Goal: Information Seeking & Learning: Learn about a topic

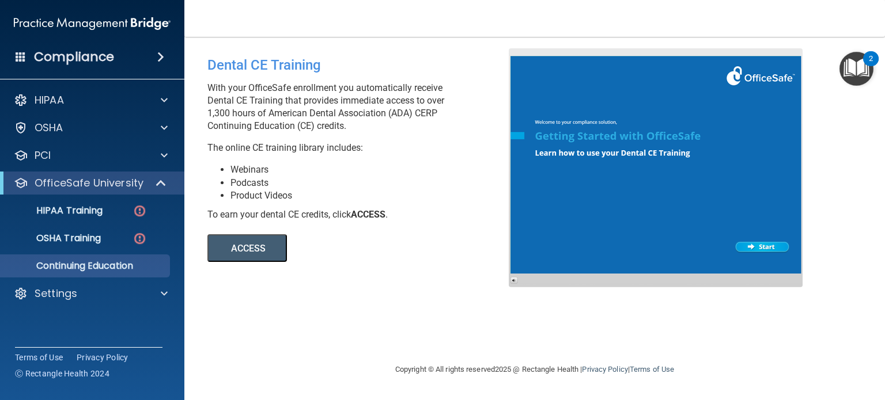
click at [159, 59] on span at bounding box center [160, 57] width 7 height 14
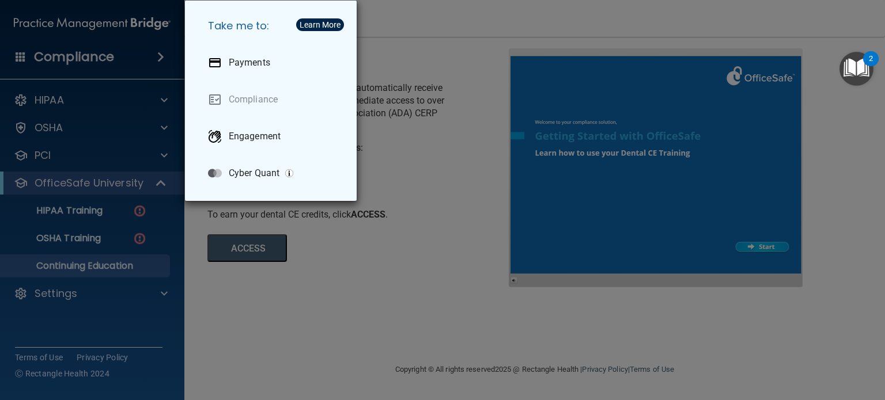
click at [414, 22] on div "Take me to: Payments Compliance Engagement Cyber Quant" at bounding box center [442, 200] width 885 height 400
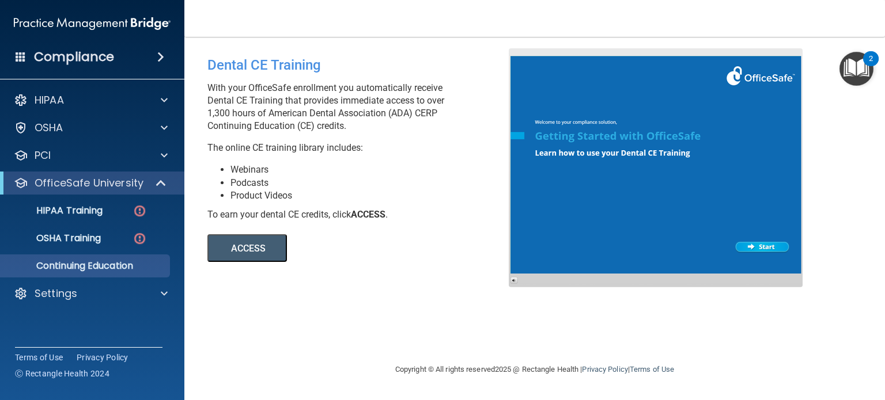
click at [161, 54] on span at bounding box center [160, 57] width 7 height 14
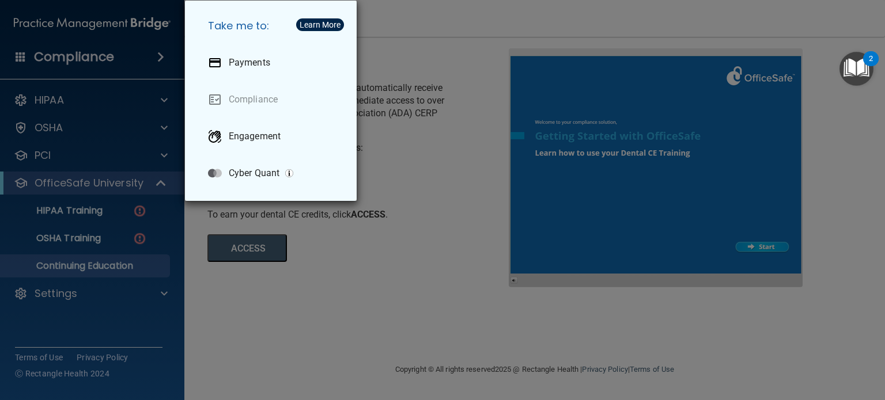
click at [161, 54] on div "Take me to: Payments Compliance Engagement Cyber Quant" at bounding box center [442, 200] width 885 height 400
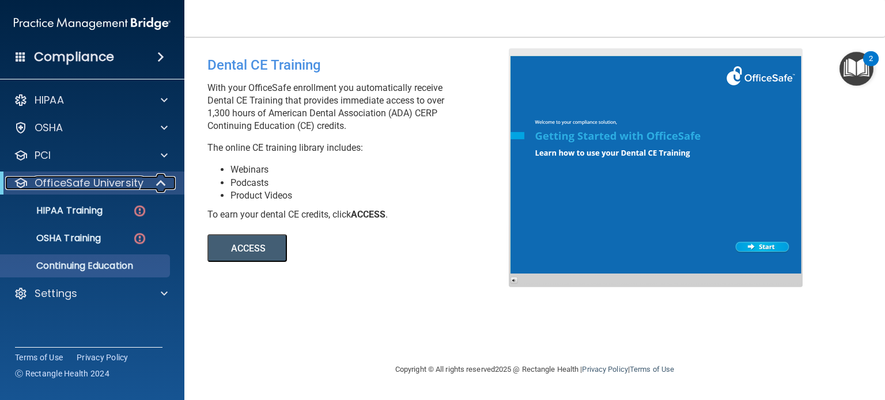
click at [157, 180] on span at bounding box center [162, 183] width 10 height 14
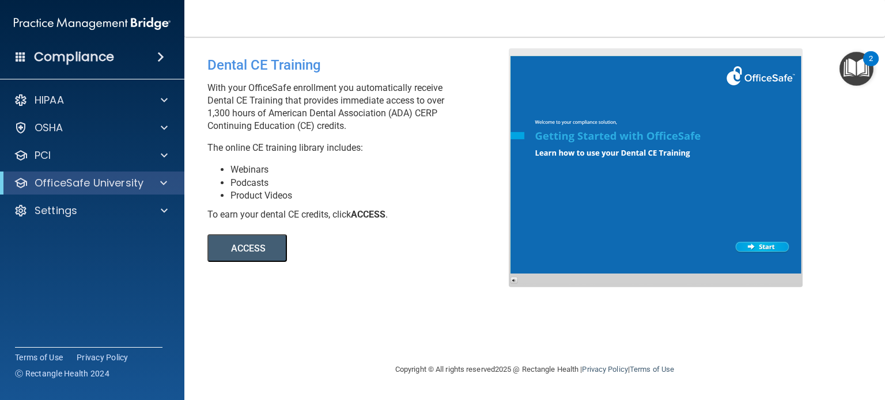
click at [18, 54] on span at bounding box center [21, 56] width 10 height 10
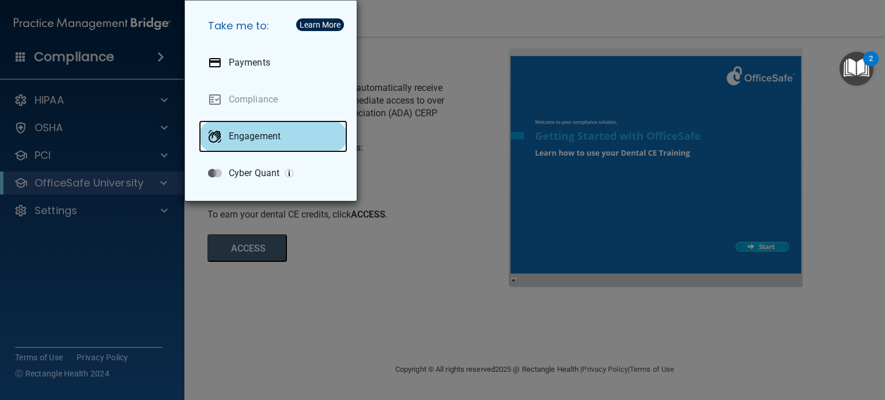
click at [252, 141] on p "Engagement" at bounding box center [255, 137] width 52 height 12
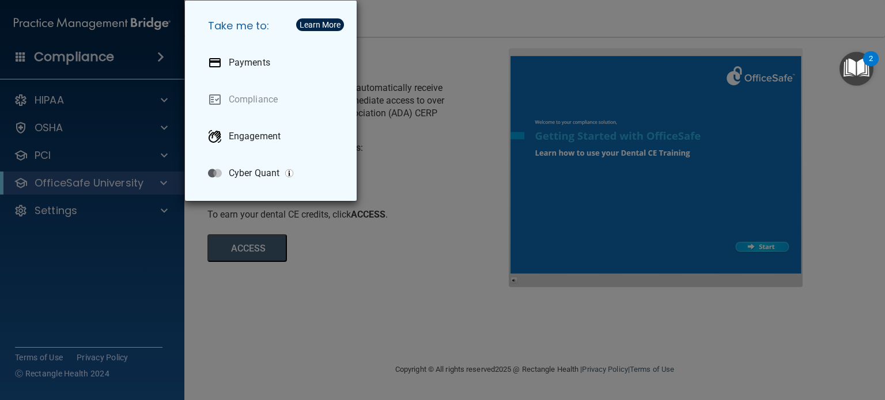
click at [453, 149] on div "Take me to: Payments Compliance Engagement Cyber Quant" at bounding box center [442, 200] width 885 height 400
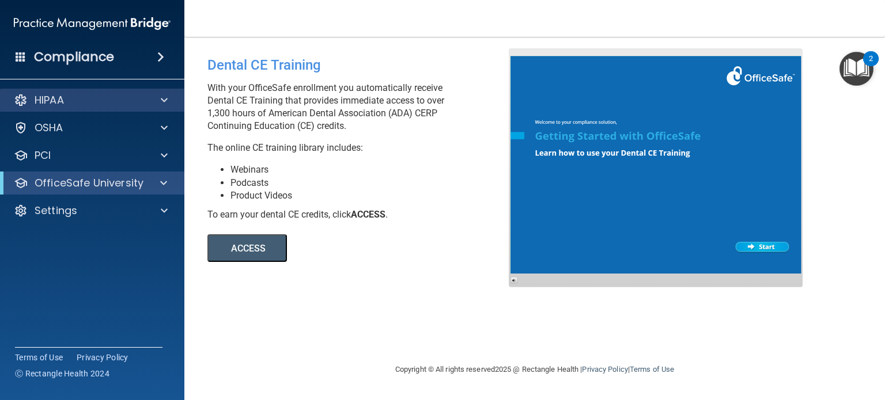
click at [104, 92] on div "HIPAA" at bounding box center [92, 100] width 185 height 23
click at [166, 100] on span at bounding box center [164, 100] width 7 height 14
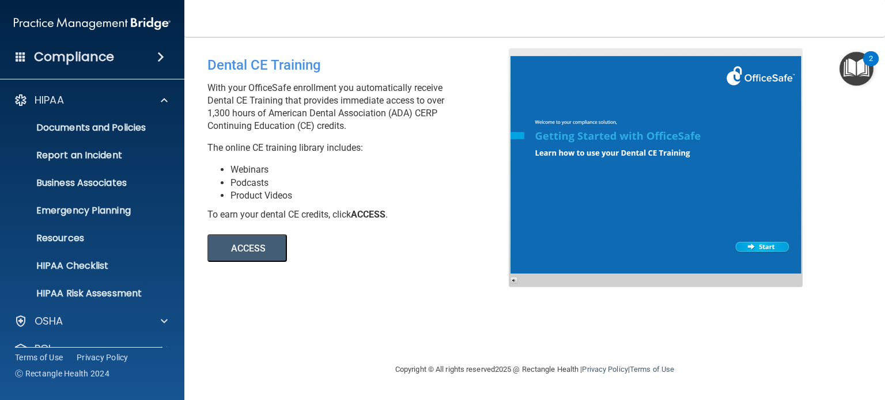
click at [23, 59] on span at bounding box center [21, 56] width 10 height 10
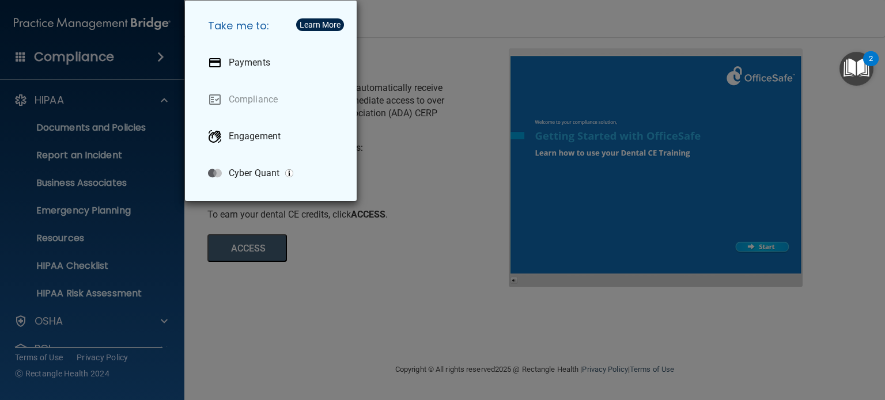
click at [459, 214] on div "Take me to: Payments Compliance Engagement Cyber Quant" at bounding box center [442, 200] width 885 height 400
